Goal: Task Accomplishment & Management: Manage account settings

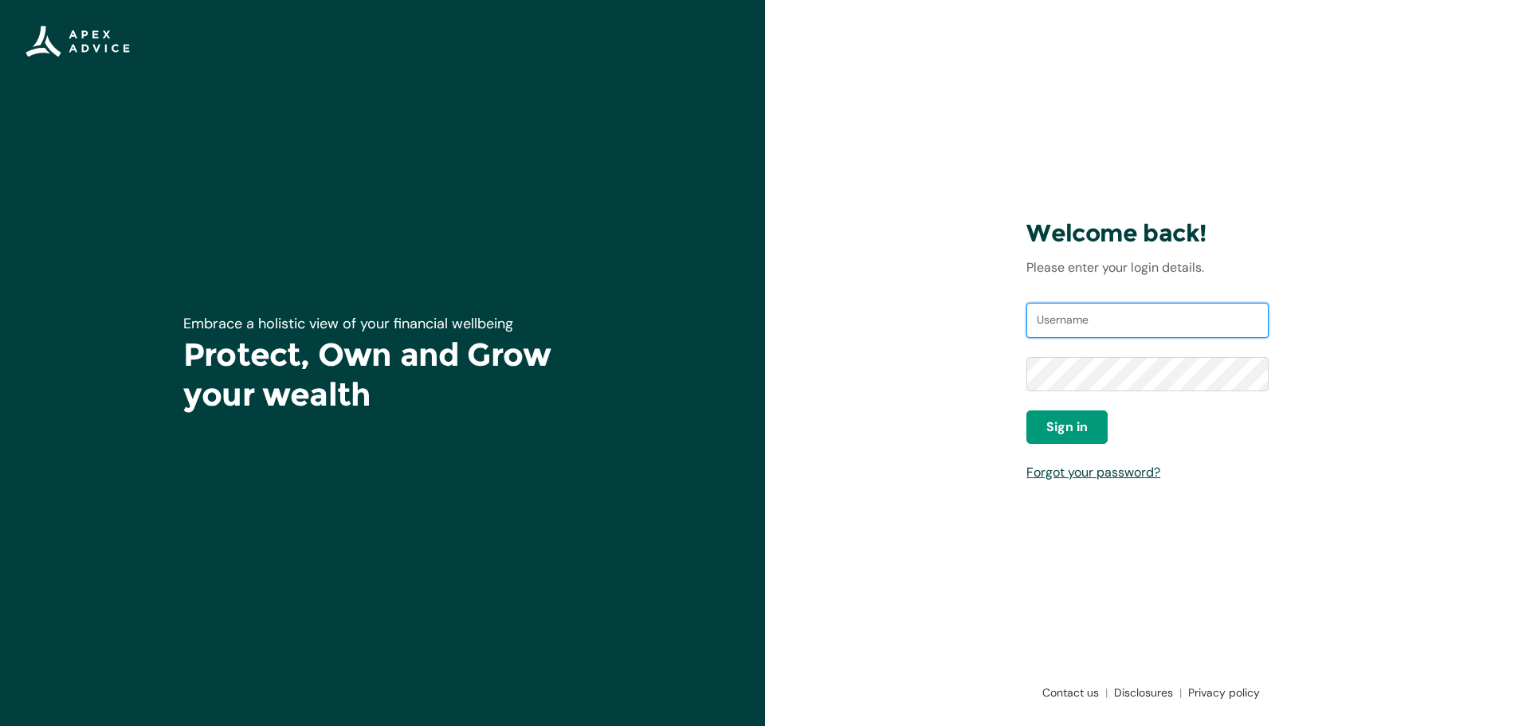
click at [1082, 311] on input "Username" at bounding box center [1147, 320] width 242 height 35
click at [1108, 474] on link "Forgot your password?" at bounding box center [1093, 472] width 134 height 17
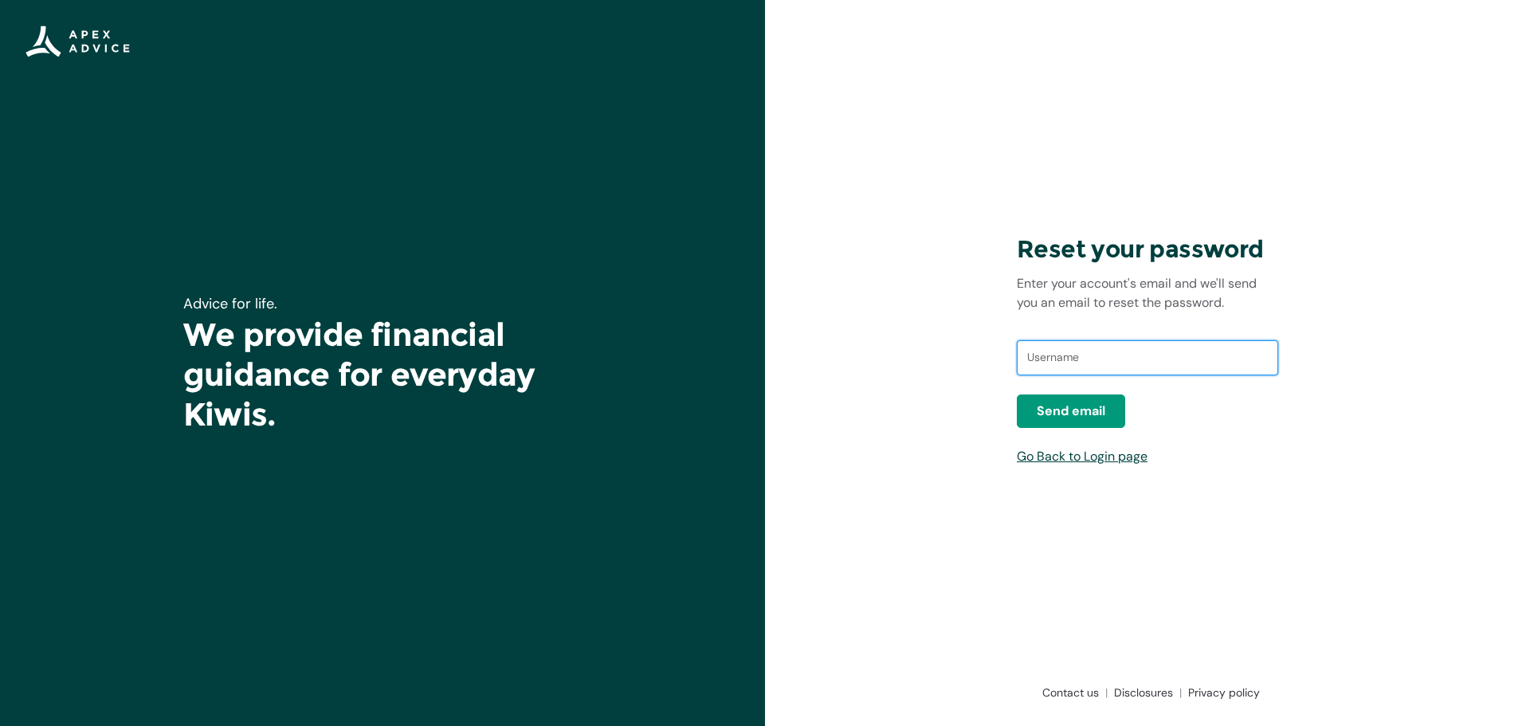
click at [1084, 363] on input "text" at bounding box center [1147, 357] width 261 height 35
click at [1094, 360] on input "[PERSON_NAME]" at bounding box center [1147, 357] width 261 height 35
type input "[PERSON_NAME][EMAIL_ADDRESS][DOMAIN_NAME]"
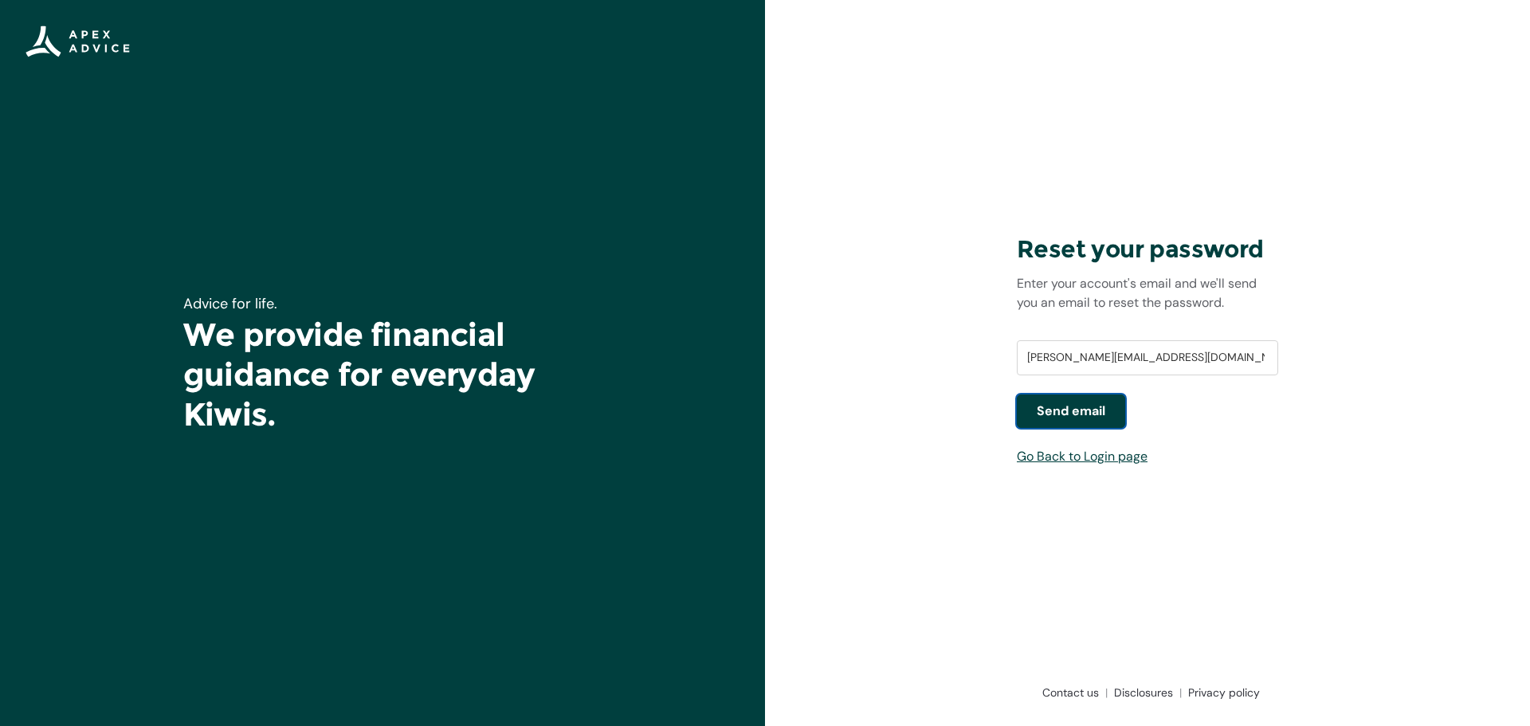
click at [1090, 411] on span "Send email" at bounding box center [1071, 411] width 69 height 19
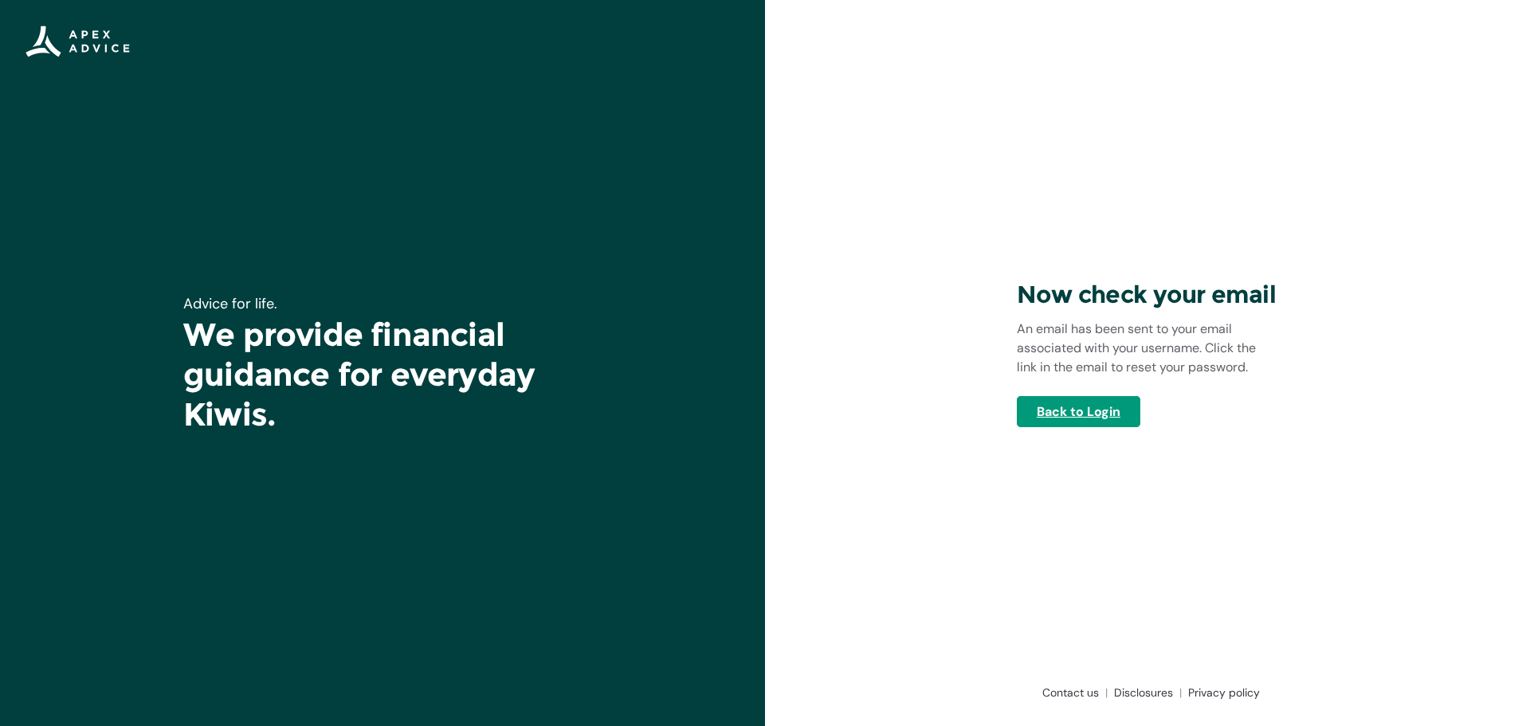
click at [1099, 409] on link "Back to Login" at bounding box center [1079, 411] width 124 height 31
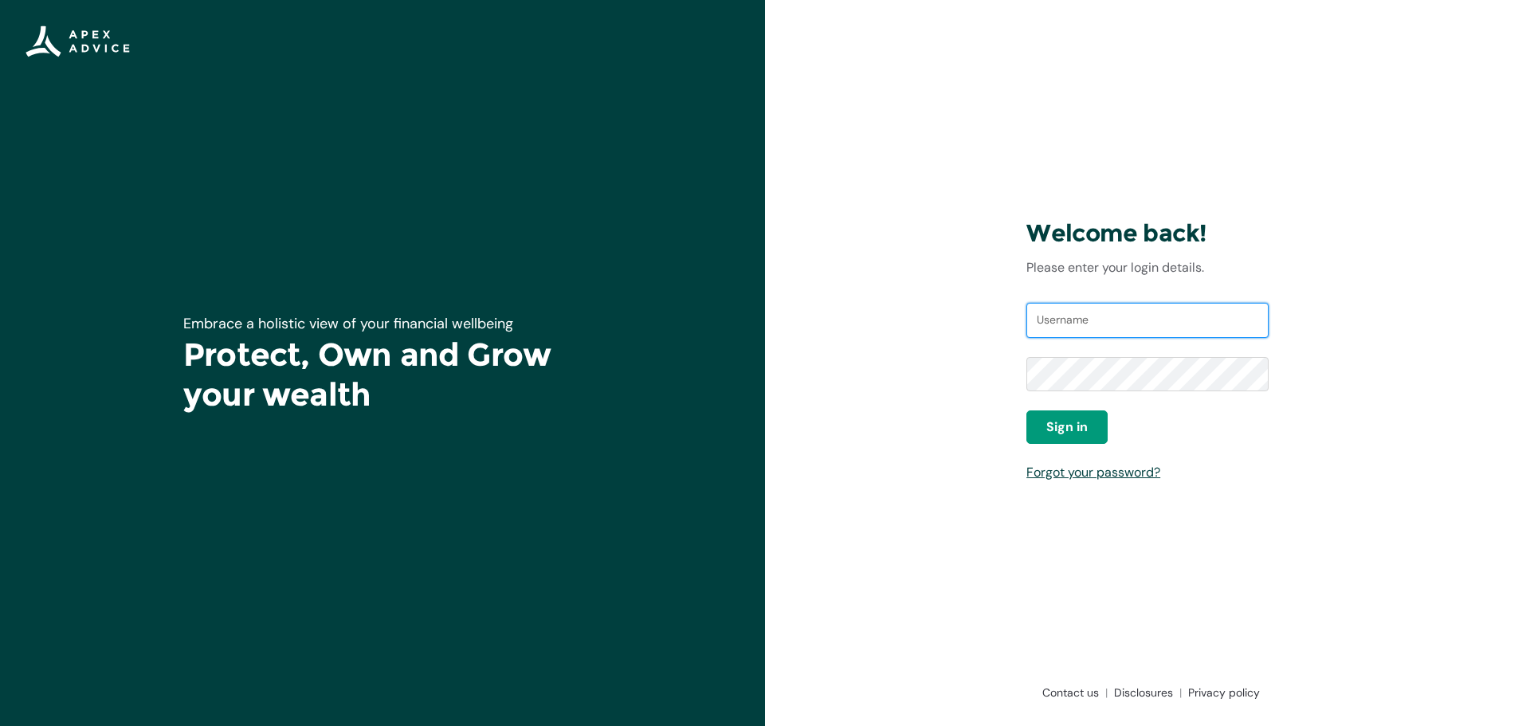
click at [1098, 317] on input "Username" at bounding box center [1147, 320] width 242 height 35
